Goal: Information Seeking & Learning: Check status

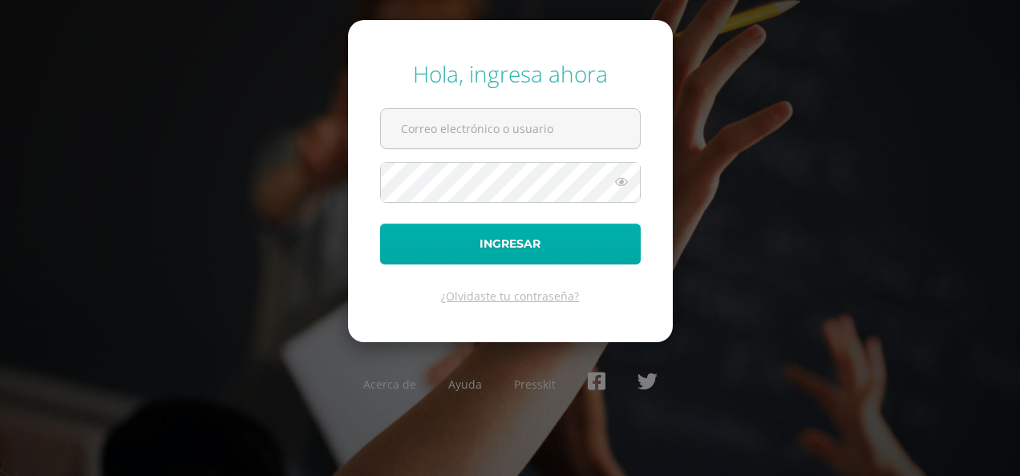
type input "2020009@ps.gt"
click at [523, 244] on button "Ingresar" at bounding box center [510, 244] width 261 height 41
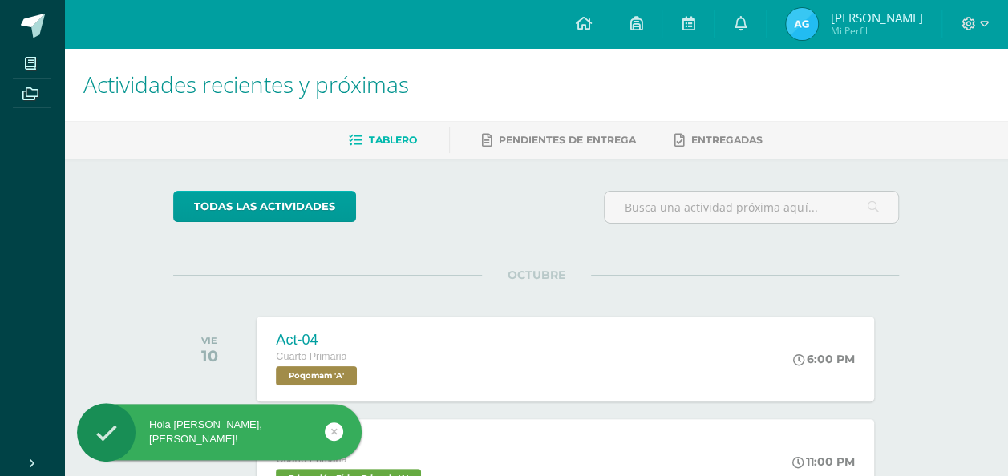
click at [807, 19] on img at bounding box center [802, 24] width 32 height 32
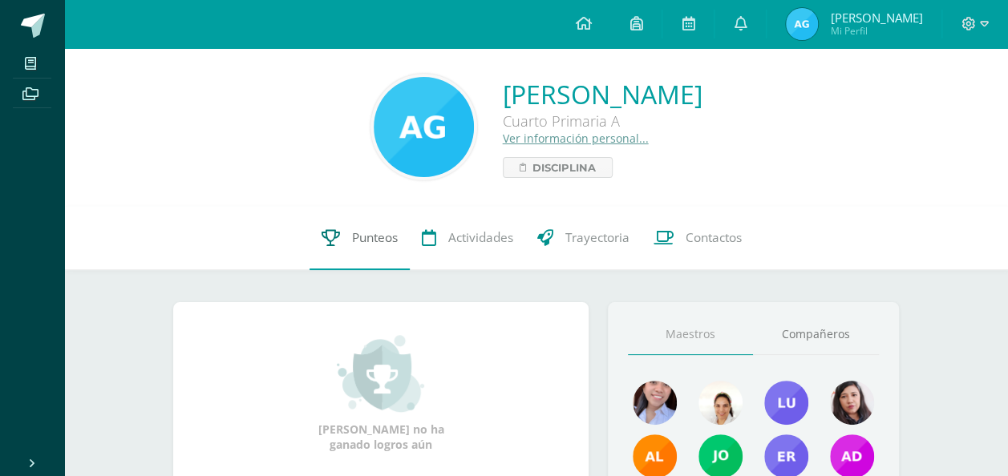
click at [371, 234] on span "Punteos" at bounding box center [375, 237] width 46 height 17
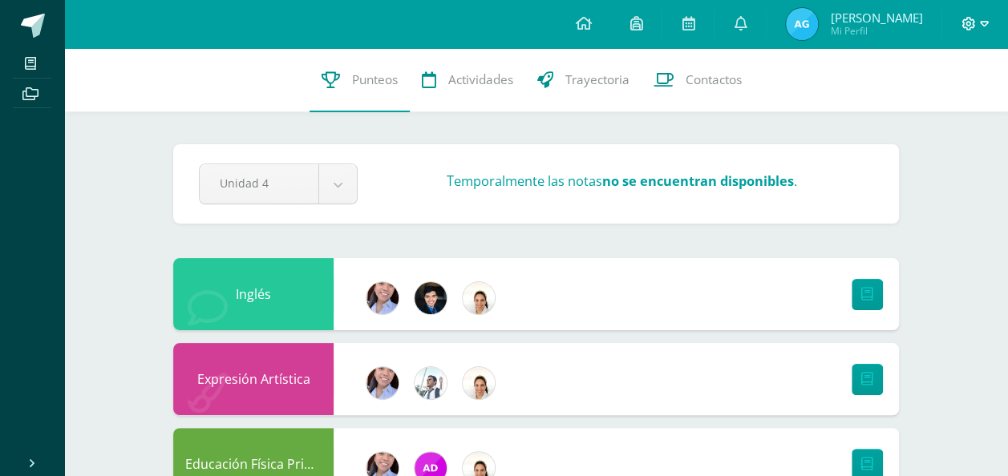
click at [964, 19] on icon at bounding box center [969, 24] width 14 height 14
click at [914, 104] on span "Cerrar sesión" at bounding box center [933, 109] width 72 height 15
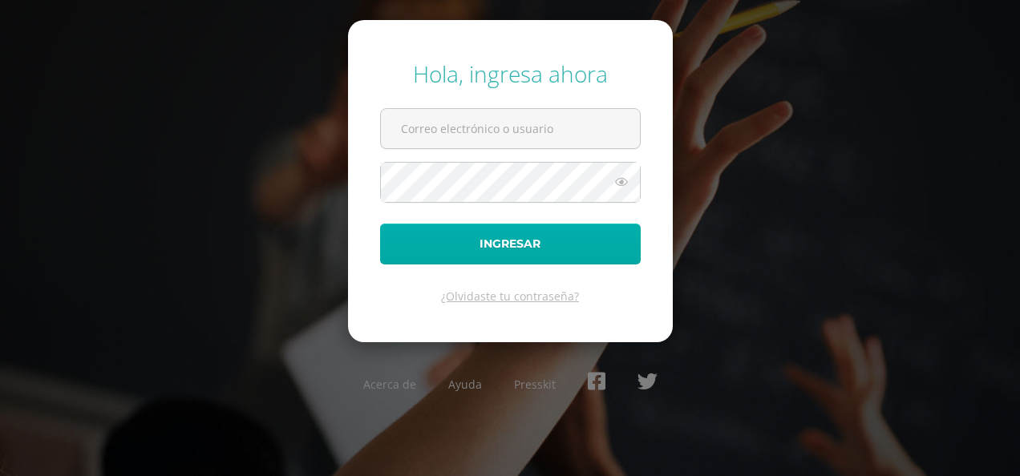
type input "2020009@ps.gt"
click at [547, 241] on button "Ingresar" at bounding box center [510, 244] width 261 height 41
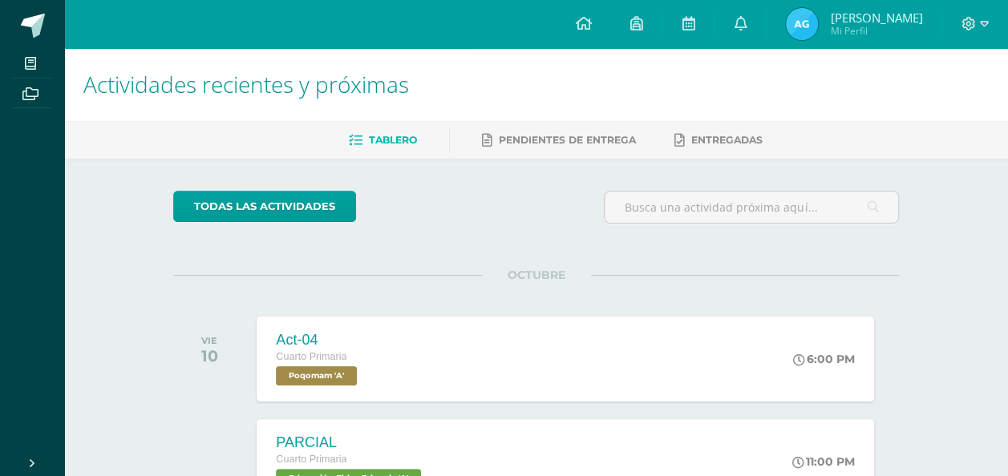
click at [807, 18] on img at bounding box center [802, 24] width 32 height 32
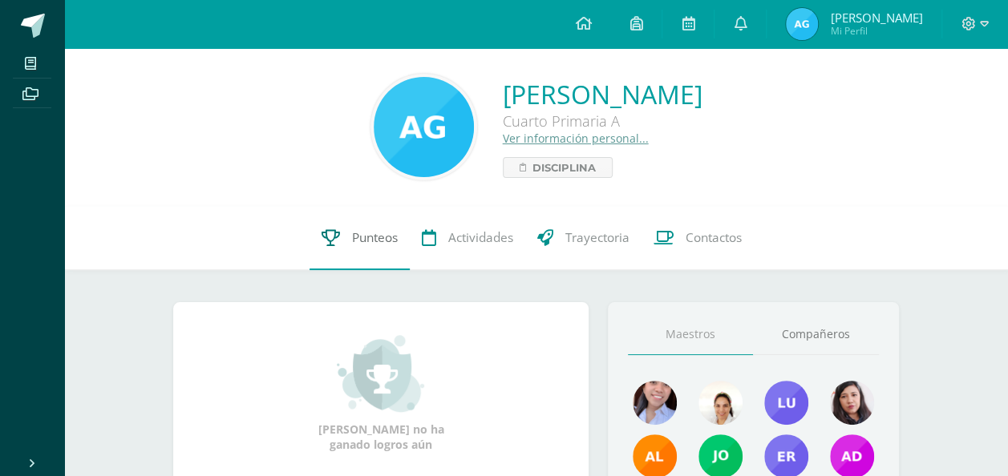
click at [359, 230] on span "Punteos" at bounding box center [375, 237] width 46 height 17
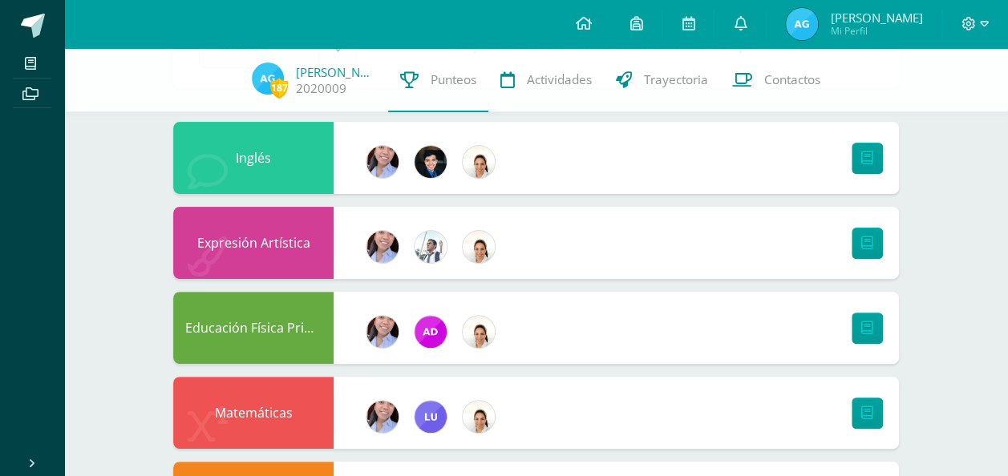
scroll to position [80, 0]
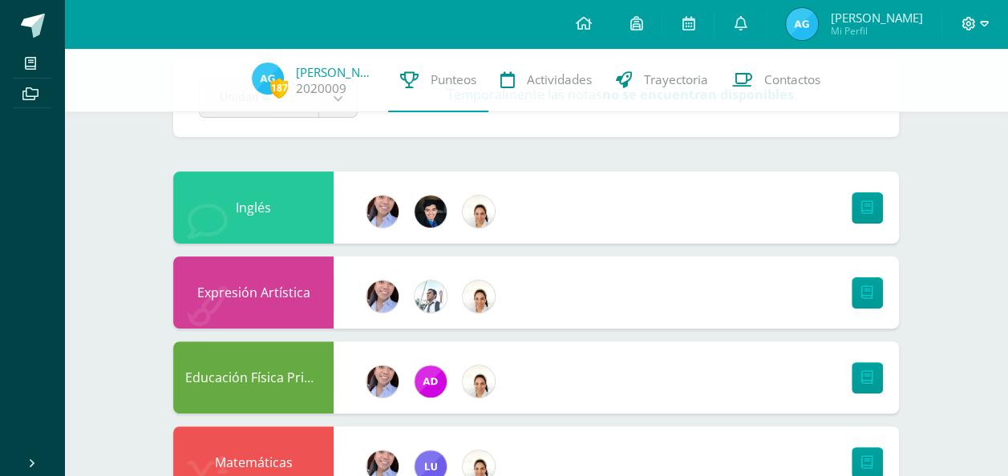
click at [961, 20] on div at bounding box center [975, 24] width 66 height 48
click at [966, 12] on div at bounding box center [975, 24] width 66 height 48
click at [967, 18] on icon at bounding box center [969, 24] width 14 height 14
click at [934, 103] on span "Cerrar sesión" at bounding box center [933, 109] width 72 height 15
